Goal: Information Seeking & Learning: Learn about a topic

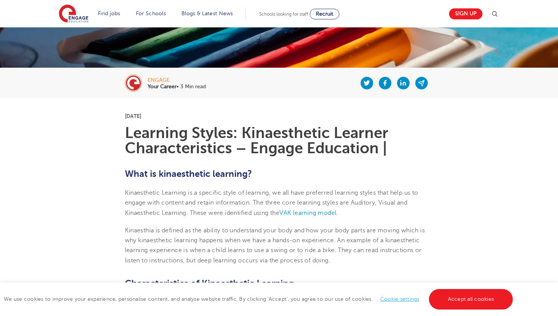
scroll to position [112, 0]
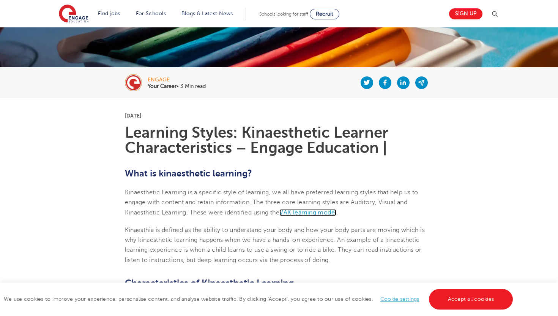
click at [295, 212] on span "VAK learning model" at bounding box center [308, 212] width 57 height 7
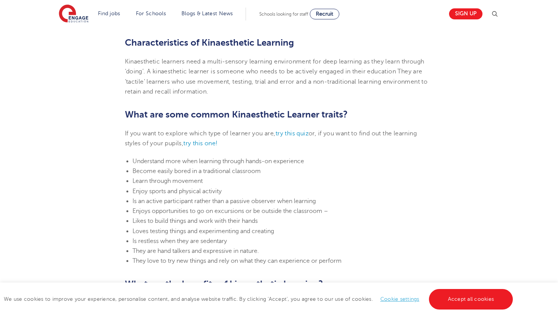
scroll to position [358, 0]
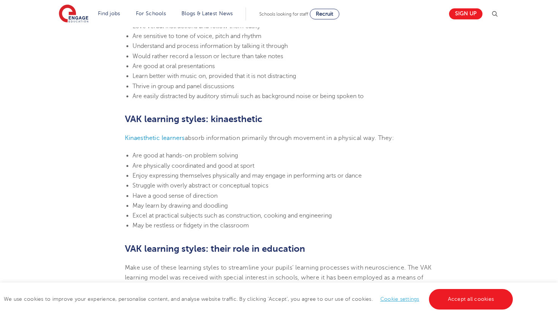
scroll to position [599, 0]
